Goal: Task Accomplishment & Management: Use online tool/utility

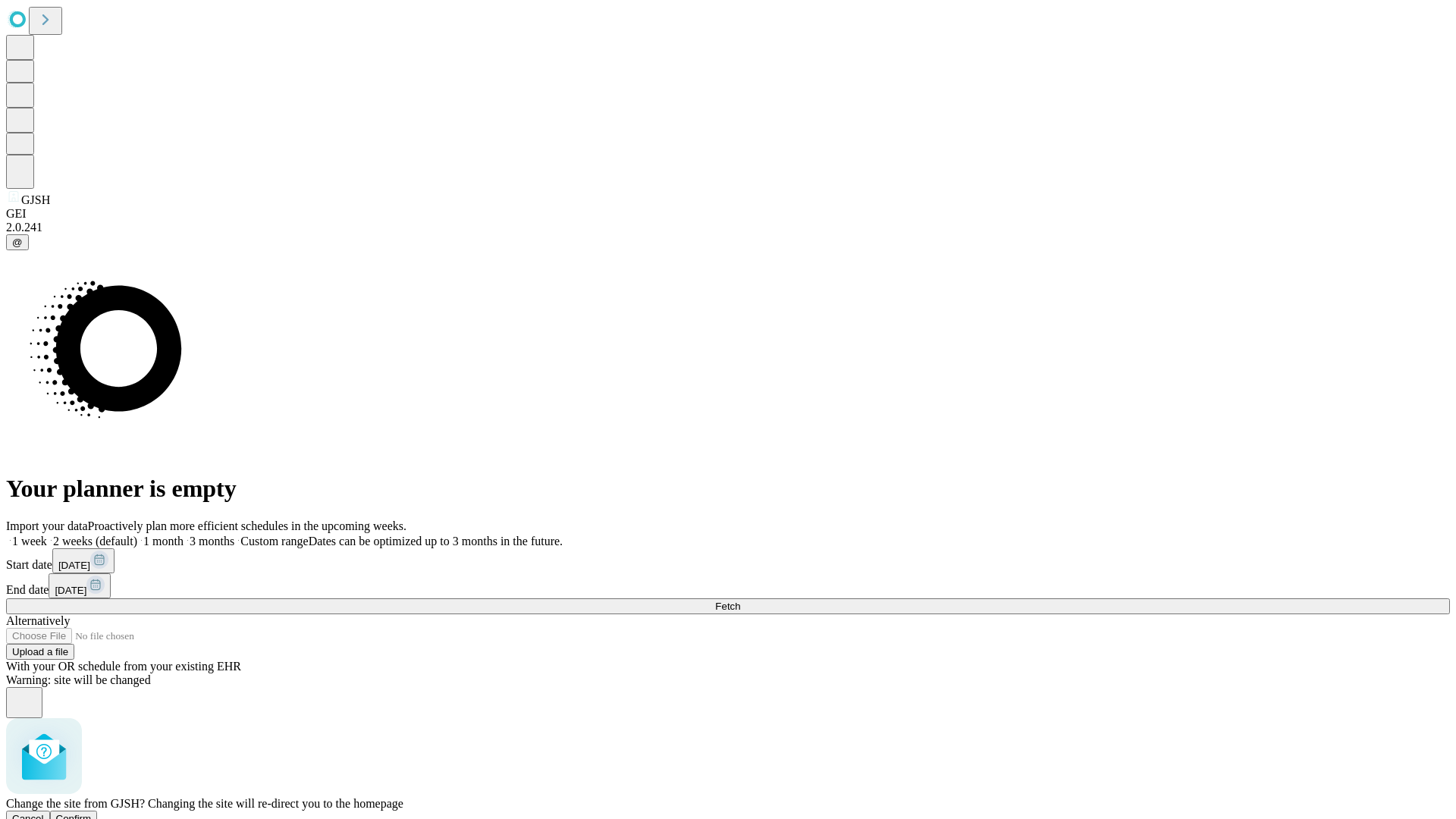
click at [92, 813] on span "Confirm" at bounding box center [74, 818] width 36 height 11
click at [47, 535] on label "1 week" at bounding box center [26, 541] width 41 height 13
click at [740, 601] on span "Fetch" at bounding box center [728, 606] width 25 height 11
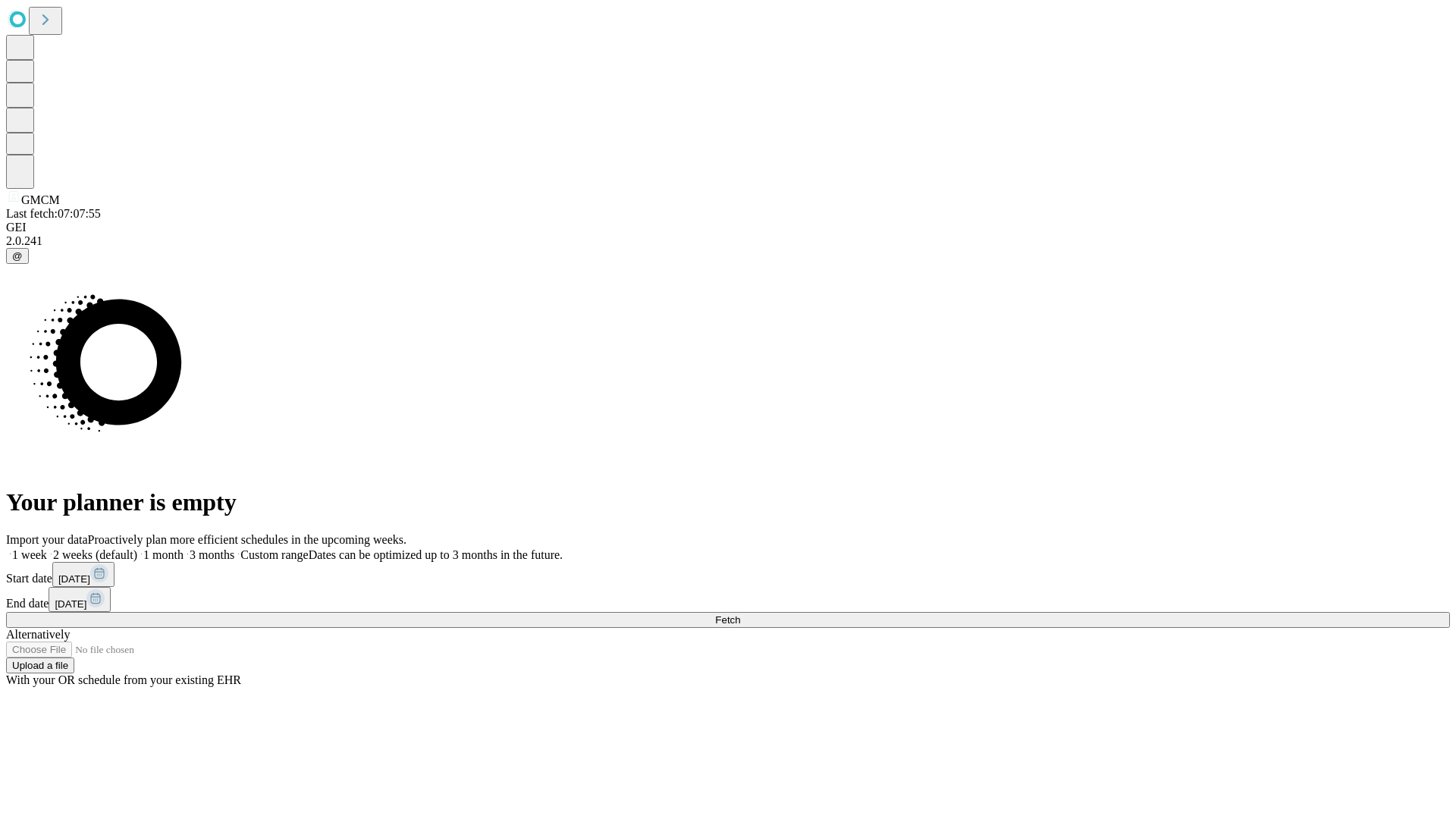
click at [740, 614] on span "Fetch" at bounding box center [728, 619] width 25 height 11
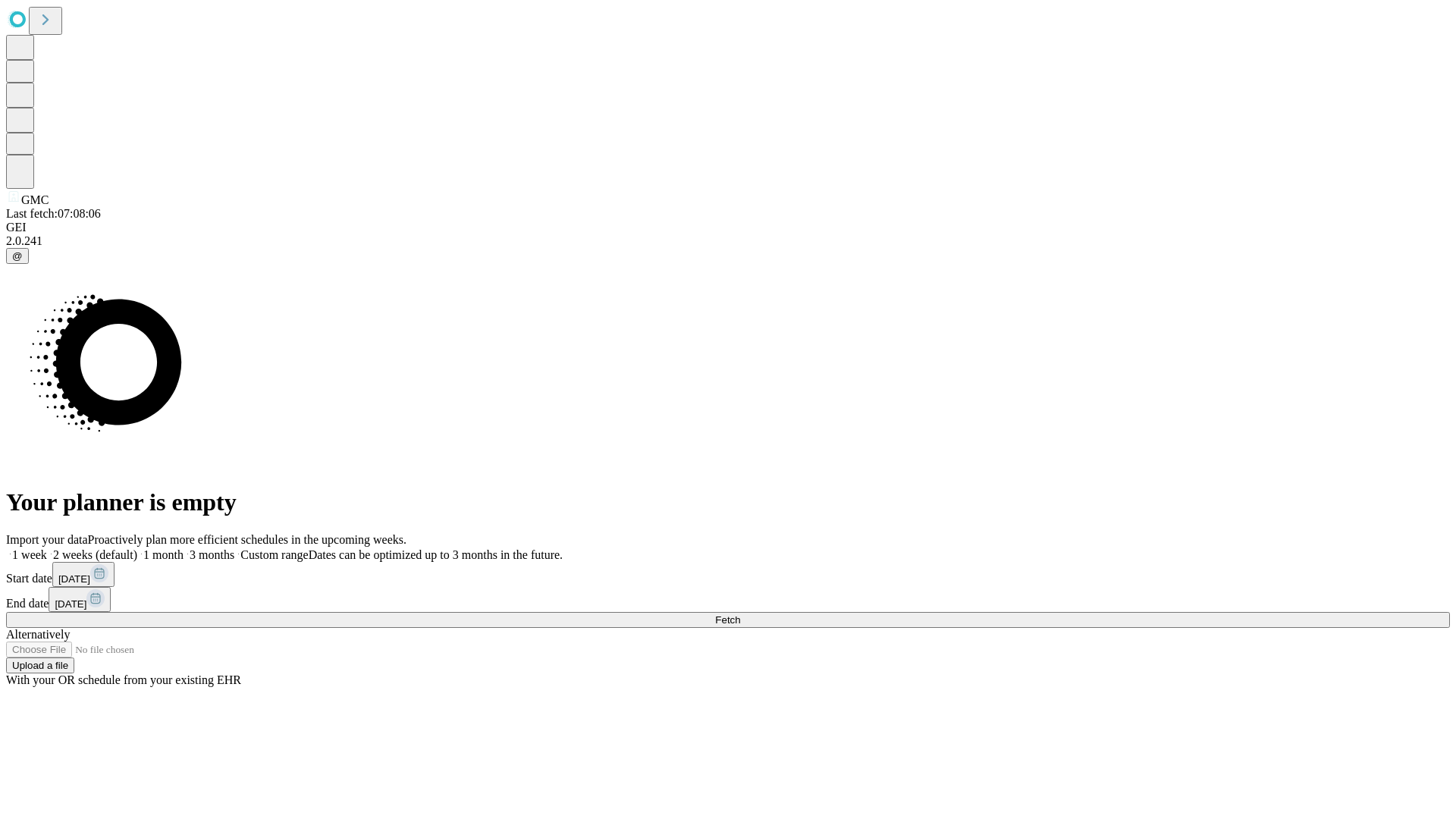
click at [740, 614] on span "Fetch" at bounding box center [728, 619] width 25 height 11
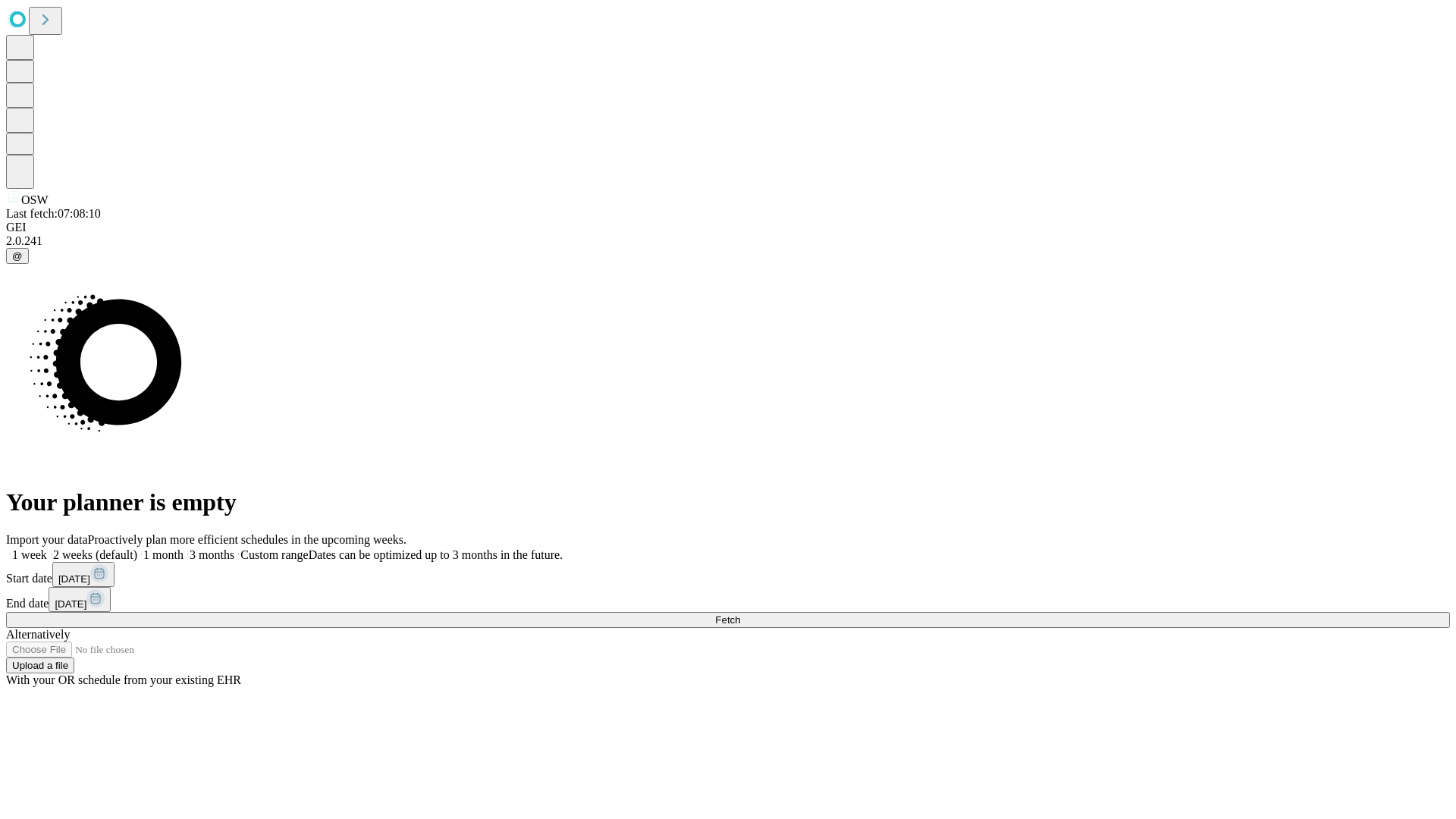
click at [740, 614] on span "Fetch" at bounding box center [728, 619] width 25 height 11
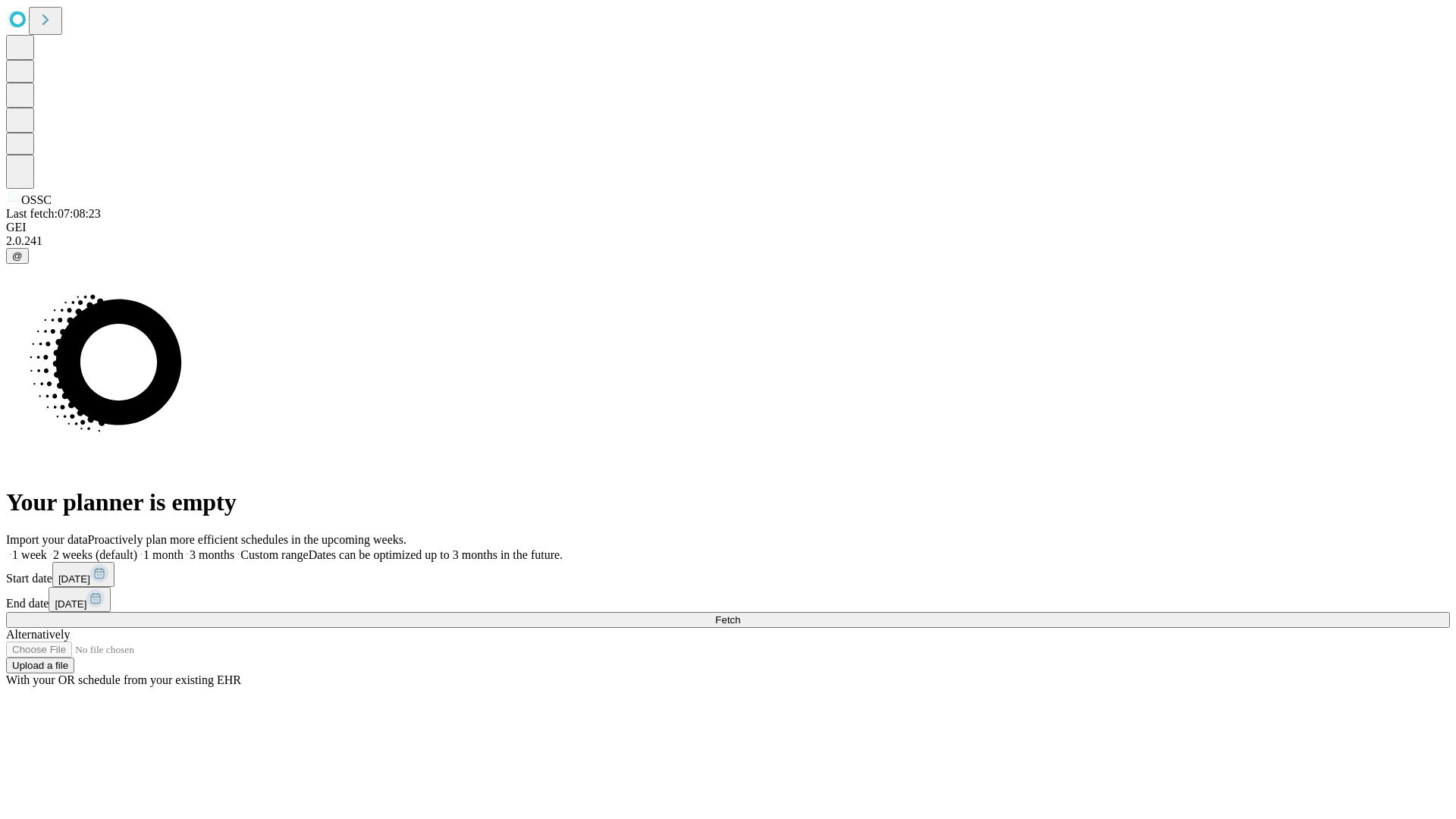
click at [47, 549] on label "1 week" at bounding box center [26, 555] width 41 height 13
click at [740, 614] on span "Fetch" at bounding box center [728, 619] width 25 height 11
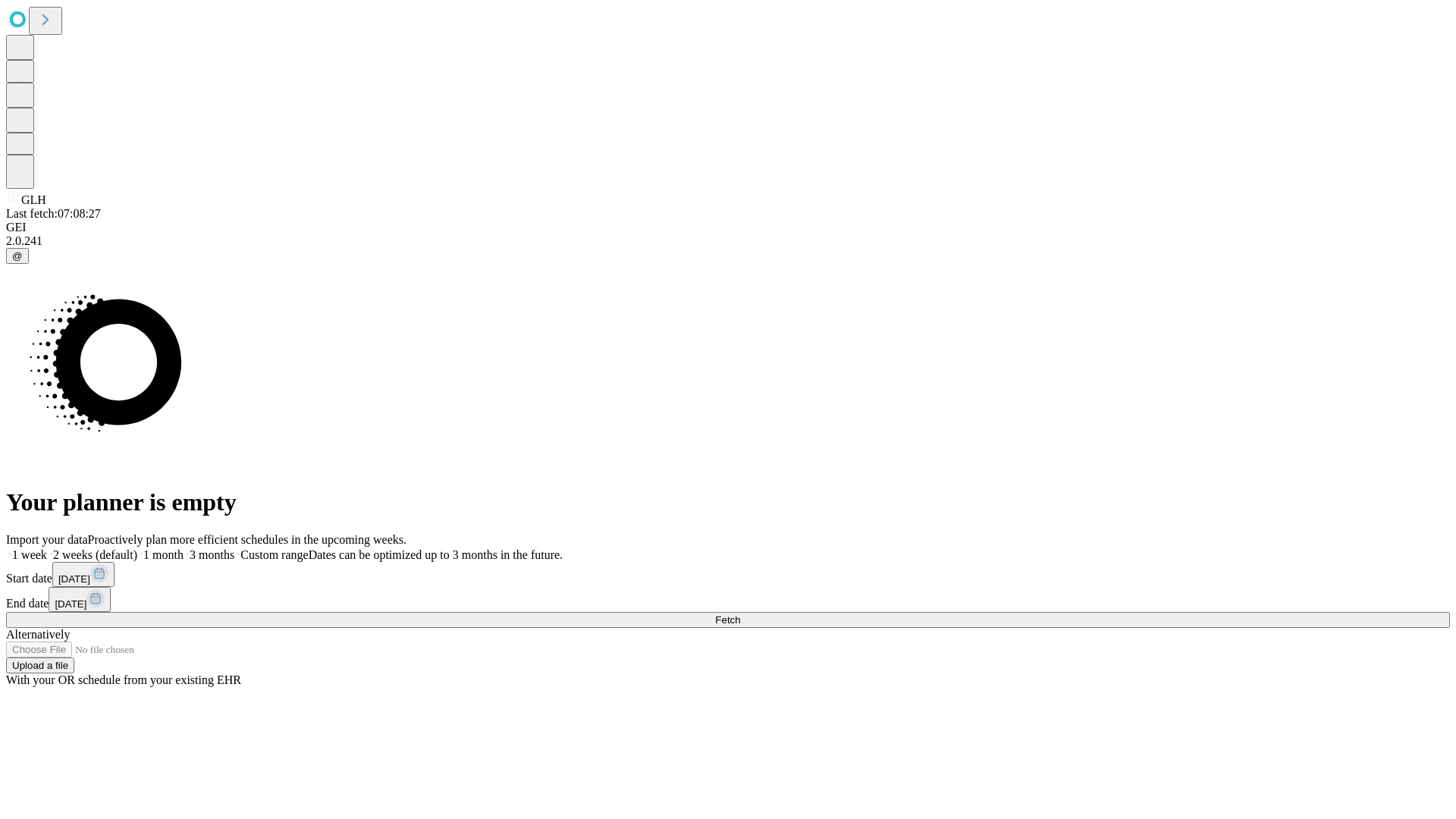
click at [47, 549] on label "1 week" at bounding box center [26, 555] width 41 height 13
click at [740, 614] on span "Fetch" at bounding box center [728, 619] width 25 height 11
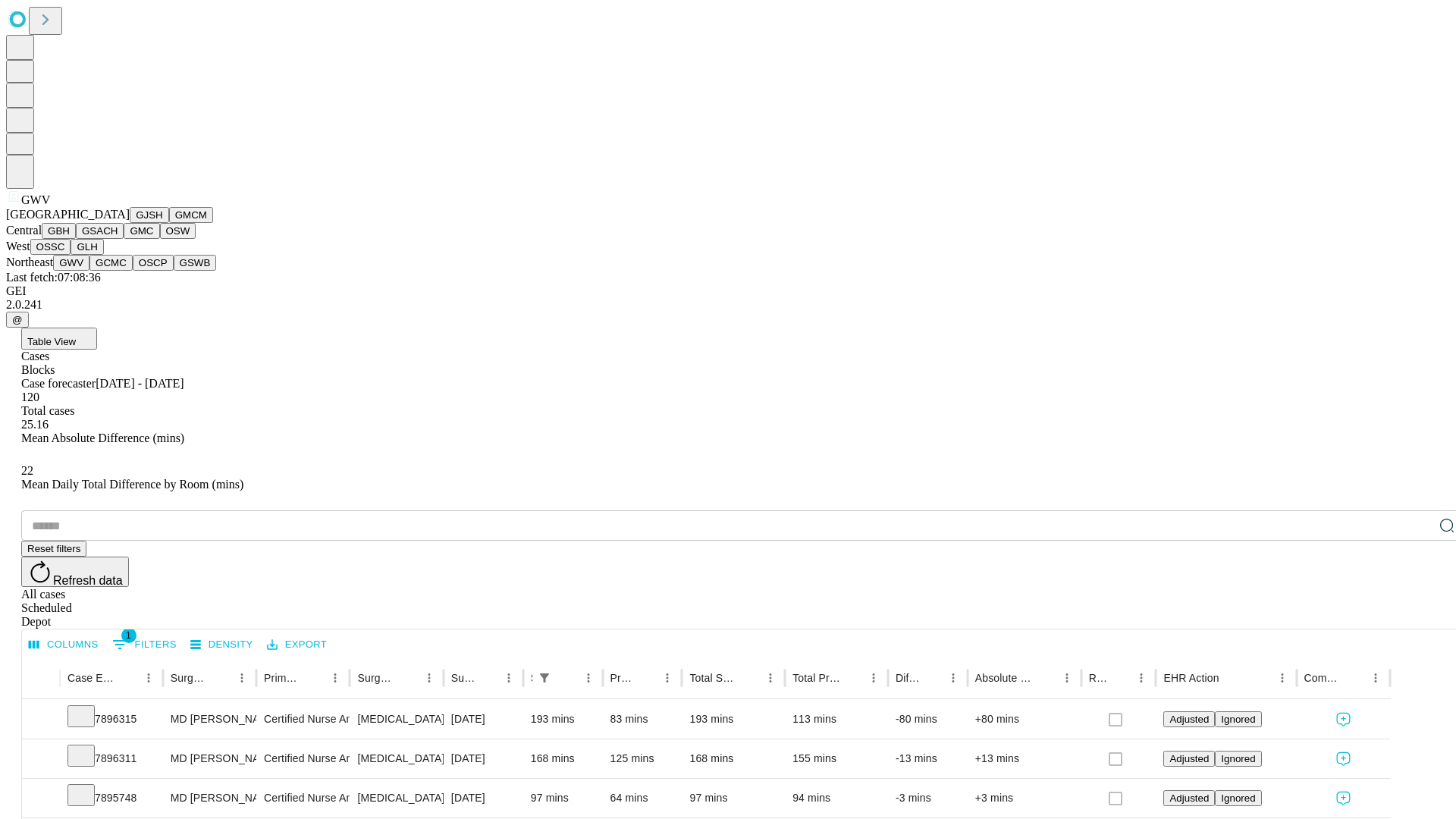
click at [118, 270] on button "GCMC" at bounding box center [111, 263] width 44 height 16
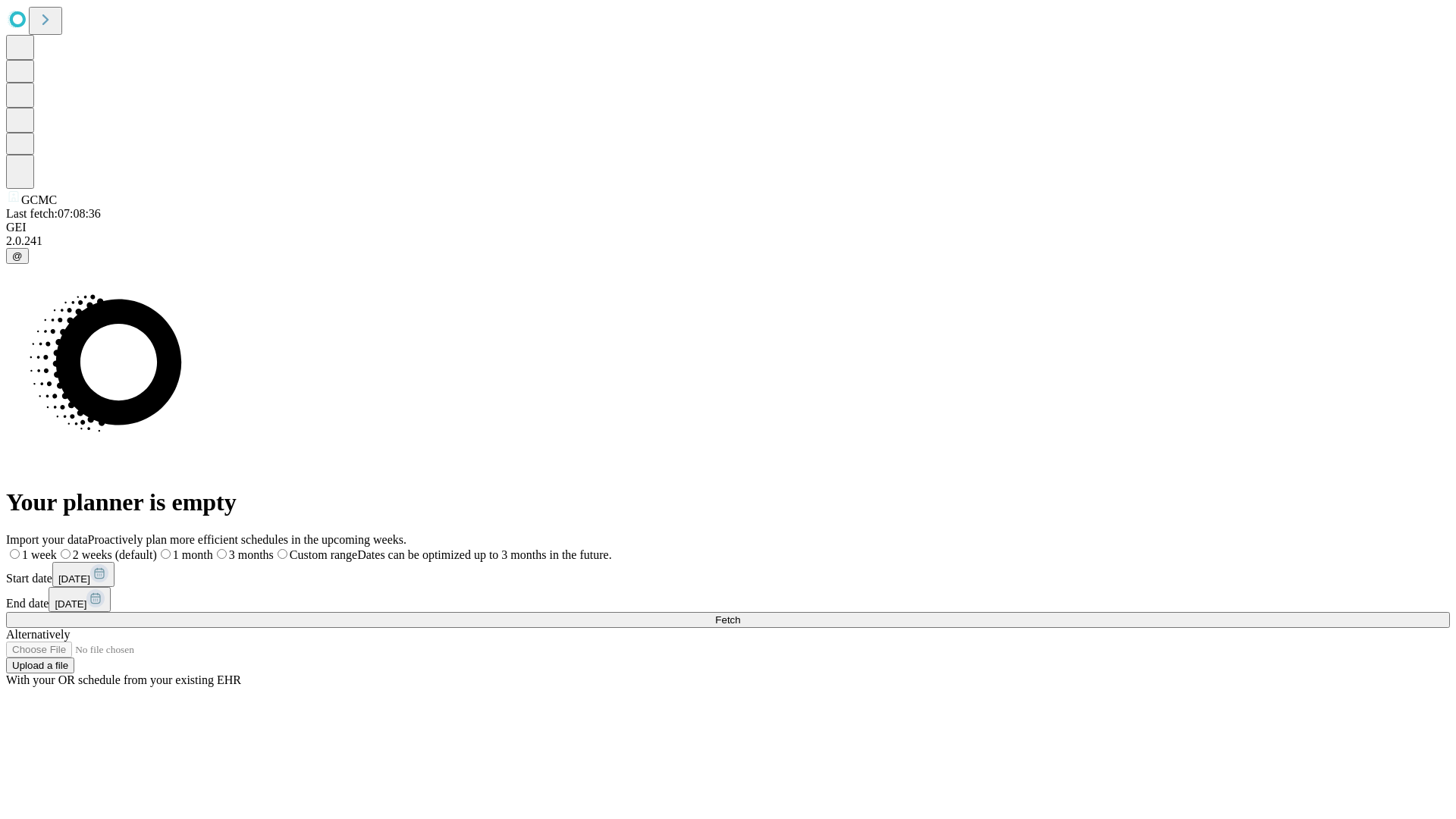
click at [57, 549] on label "1 week" at bounding box center [32, 555] width 51 height 13
click at [740, 614] on span "Fetch" at bounding box center [728, 619] width 25 height 11
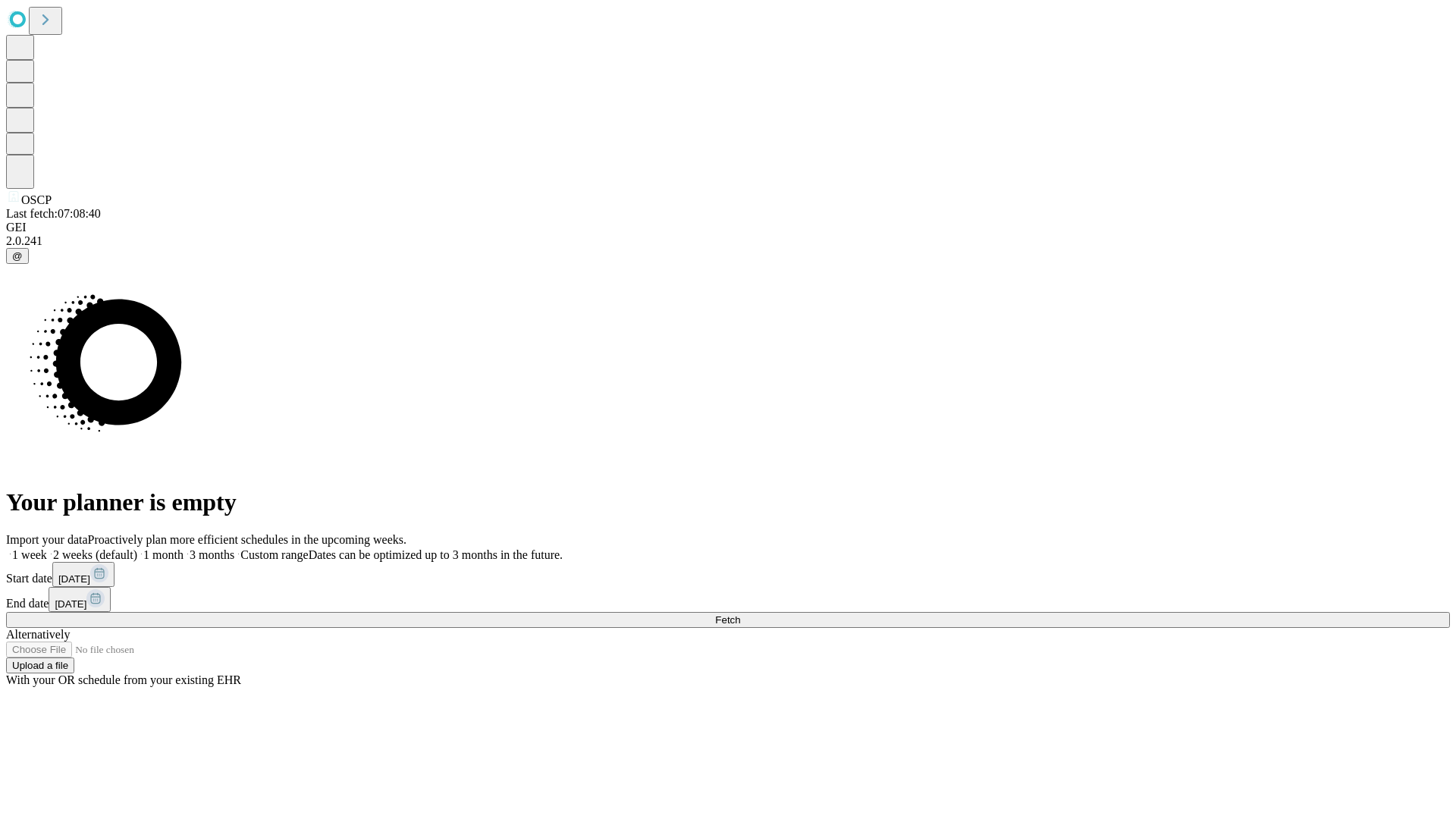
click at [47, 549] on label "1 week" at bounding box center [26, 555] width 41 height 13
click at [740, 614] on span "Fetch" at bounding box center [728, 619] width 25 height 11
